Goal: Task Accomplishment & Management: Use online tool/utility

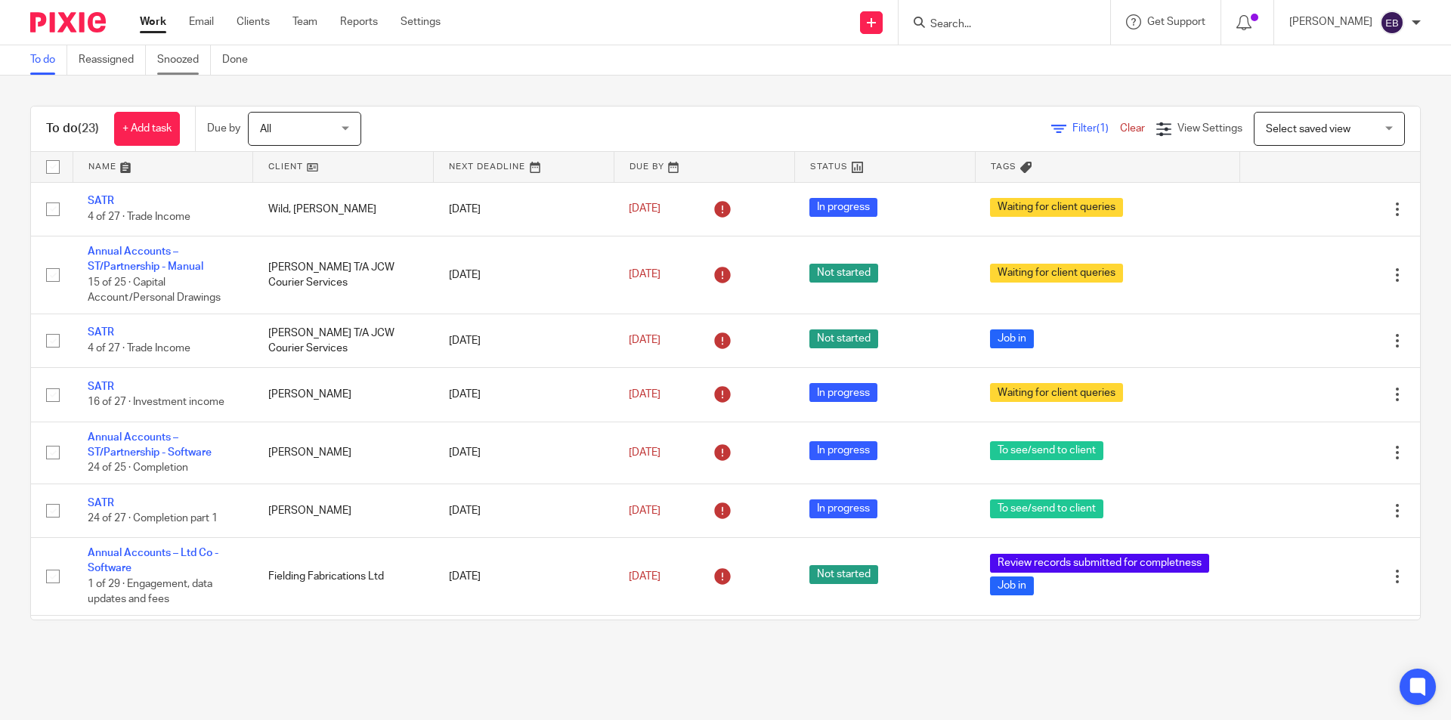
click at [183, 60] on link "Snoozed" at bounding box center [184, 59] width 54 height 29
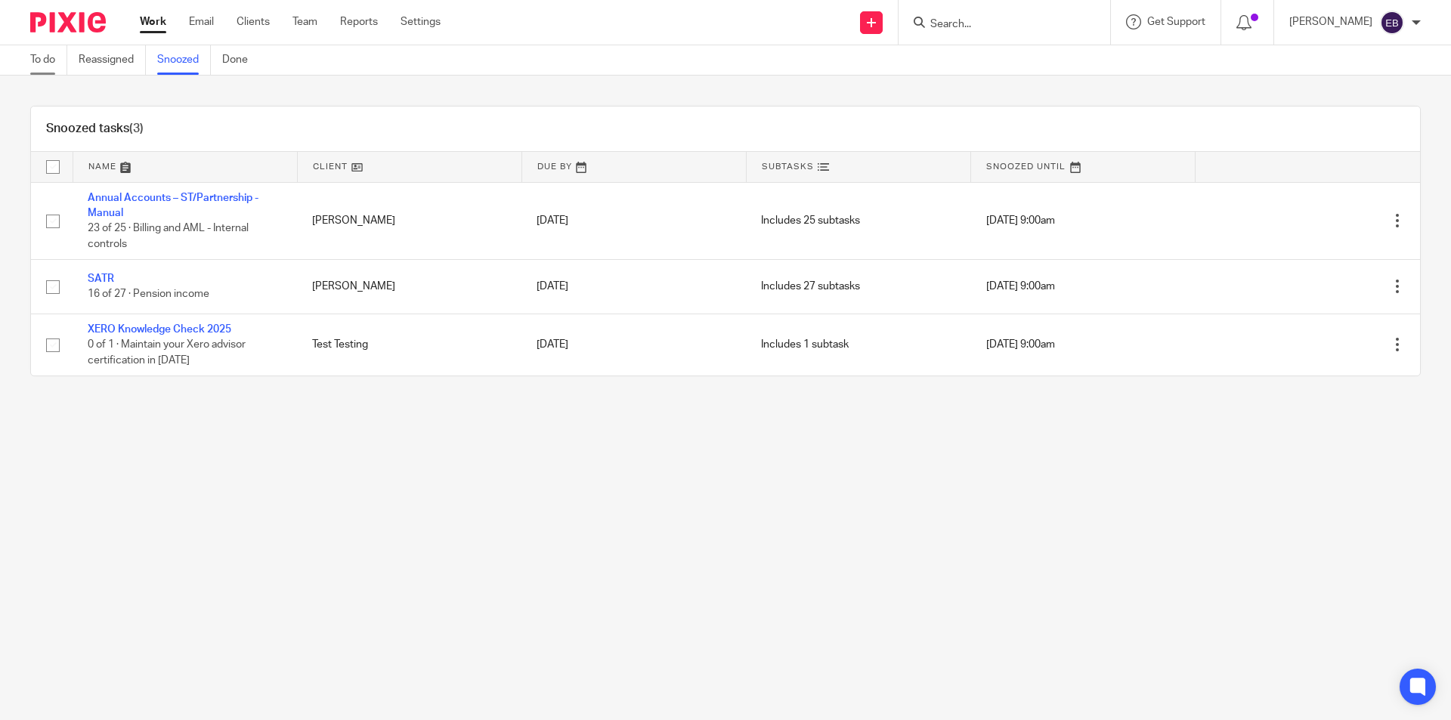
click at [50, 54] on link "To do" at bounding box center [48, 59] width 37 height 29
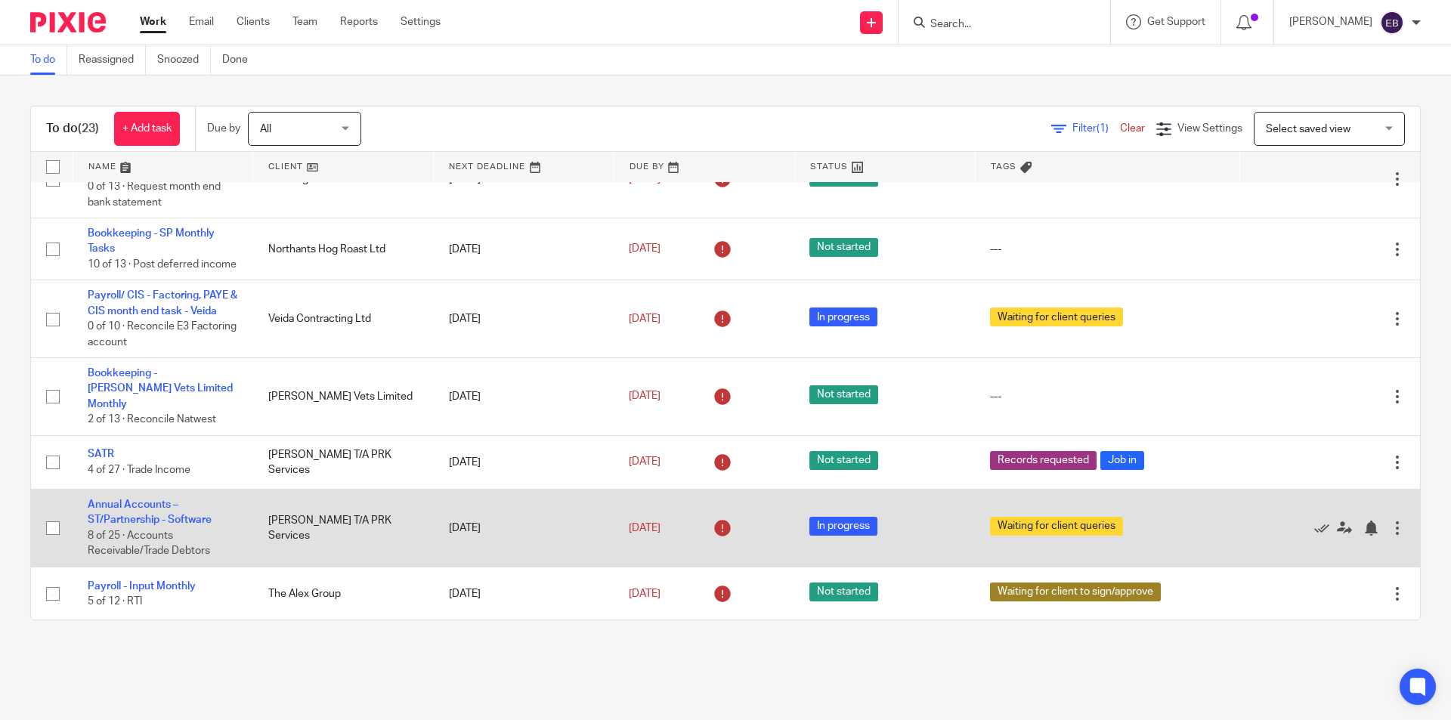
scroll to position [1011, 0]
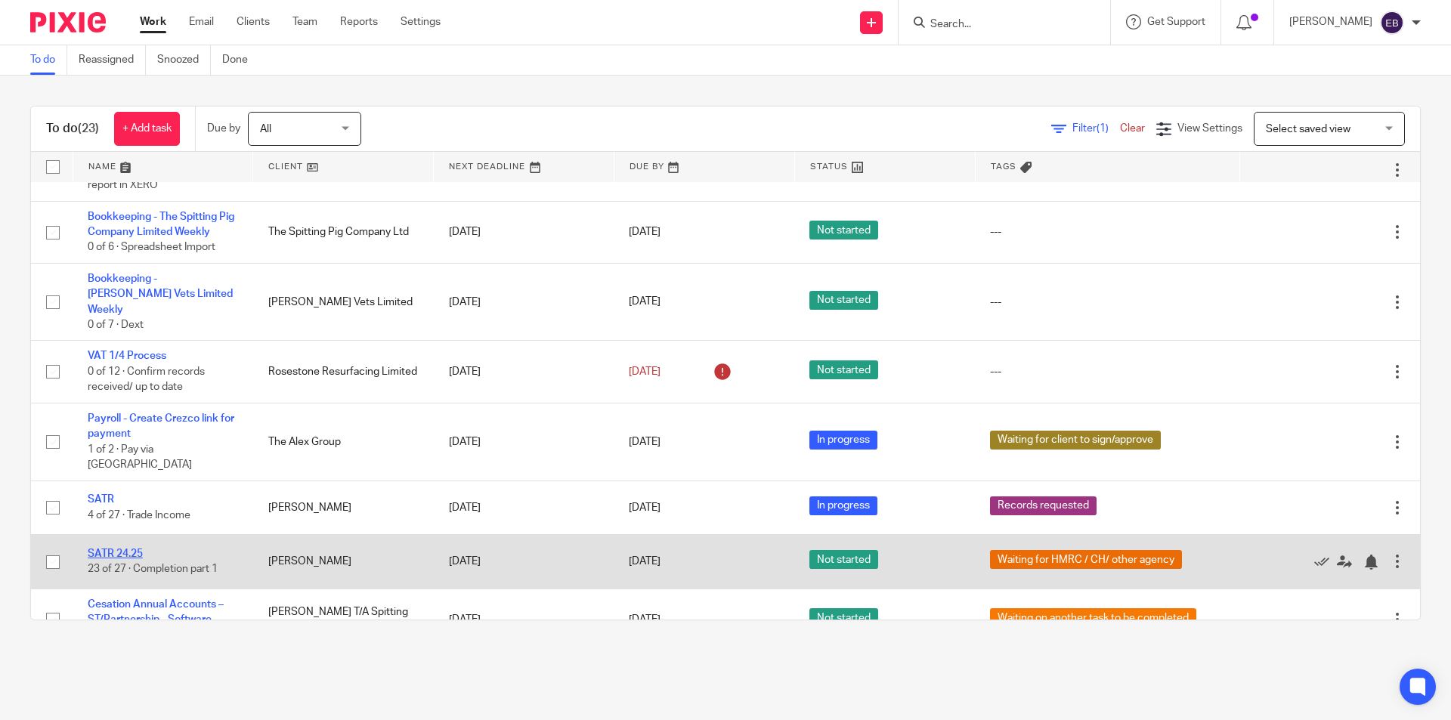
drag, startPoint x: 107, startPoint y: 515, endPoint x: 115, endPoint y: 522, distance: 11.2
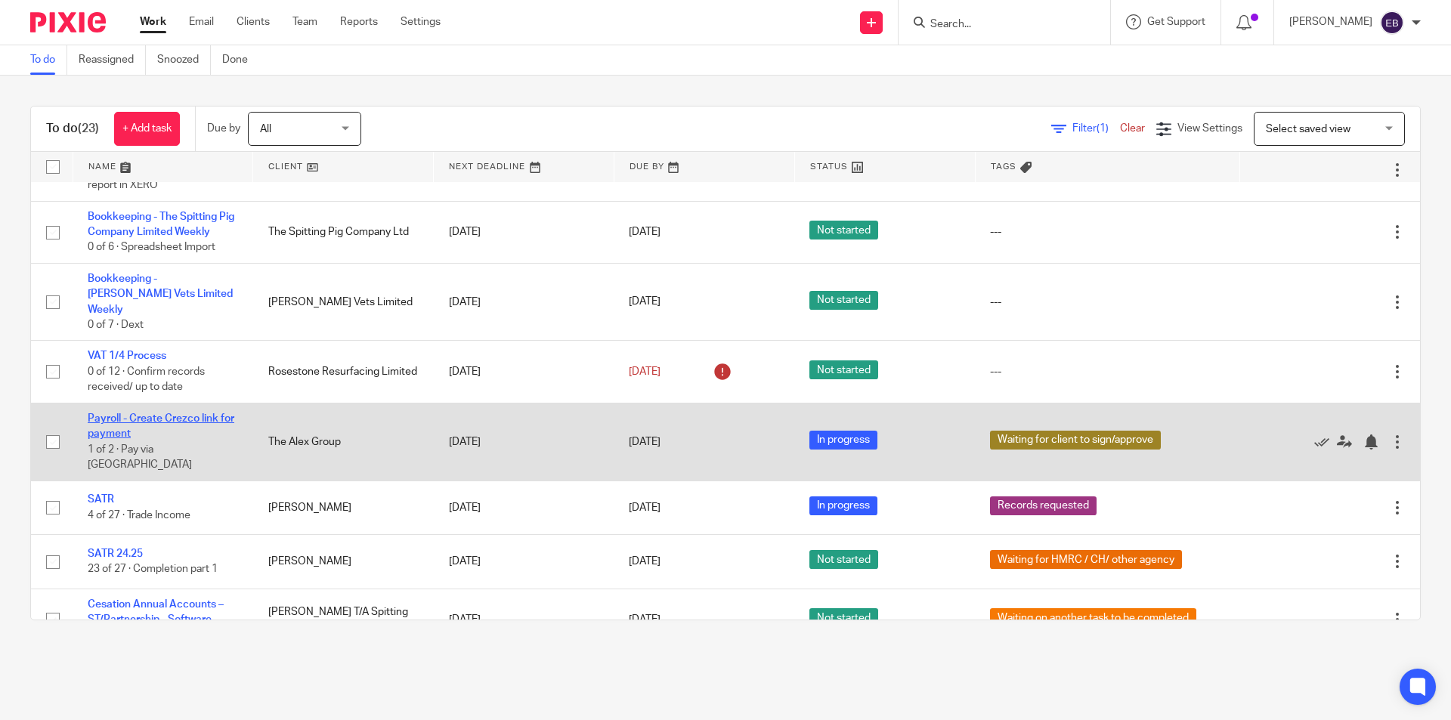
drag, startPoint x: 154, startPoint y: 415, endPoint x: 126, endPoint y: 404, distance: 29.9
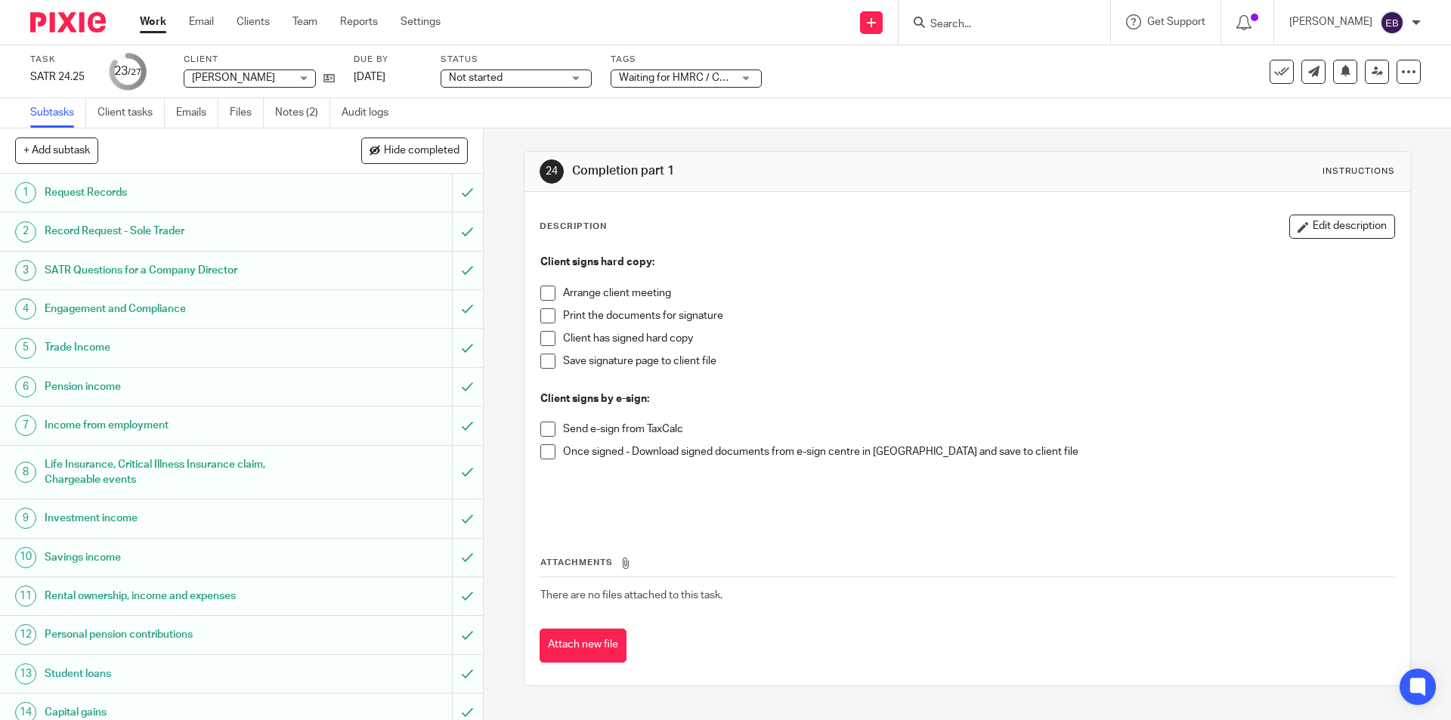
scroll to position [517, 0]
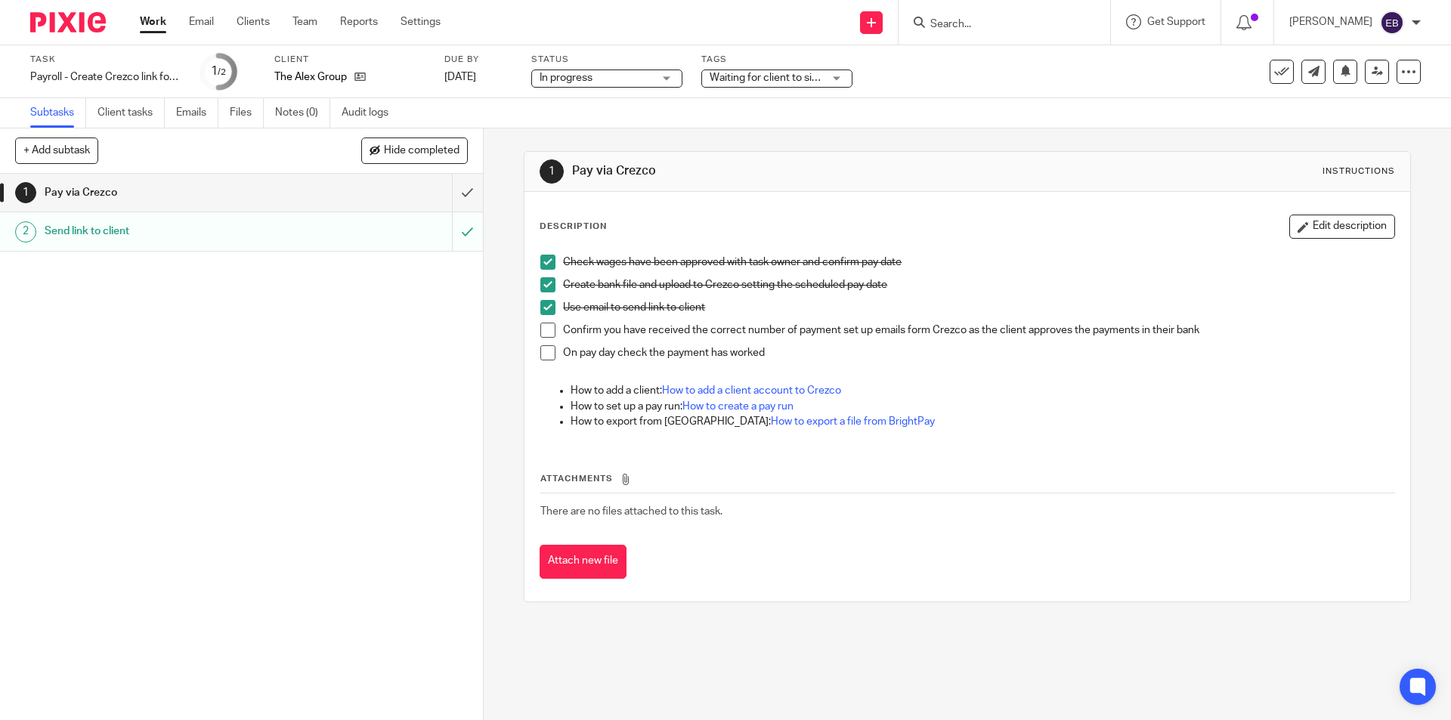
click at [540, 329] on span at bounding box center [547, 330] width 15 height 15
click at [541, 353] on span at bounding box center [547, 352] width 15 height 15
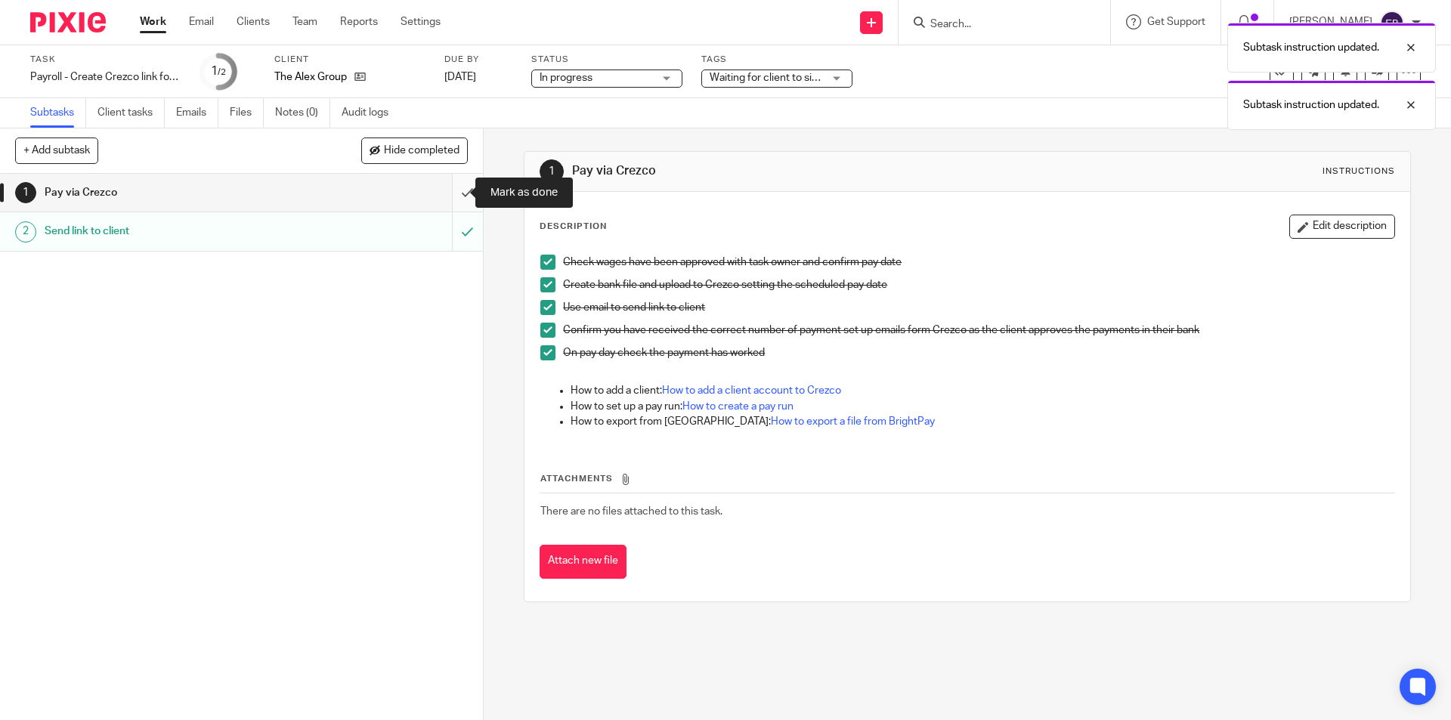
click at [453, 195] on input "submit" at bounding box center [241, 193] width 483 height 38
